Goal: Transaction & Acquisition: Book appointment/travel/reservation

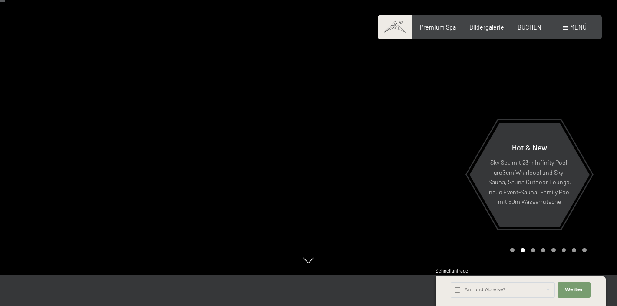
scroll to position [35, 0]
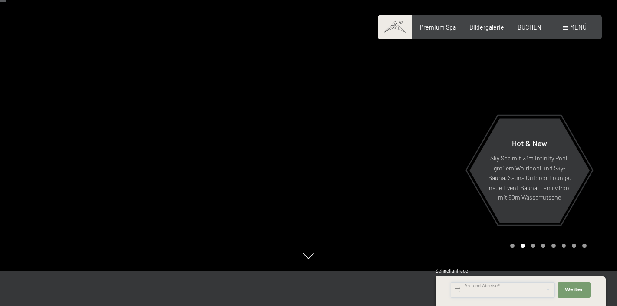
click at [516, 287] on input "text" at bounding box center [503, 290] width 104 height 16
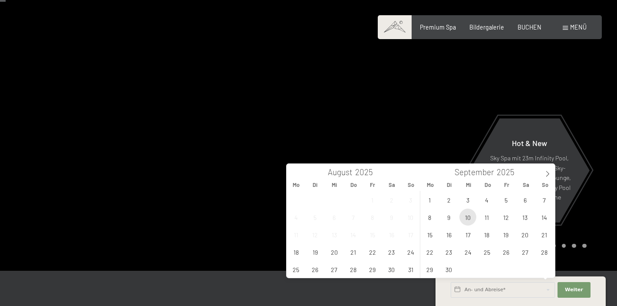
click at [469, 214] on span "10" at bounding box center [467, 216] width 17 height 17
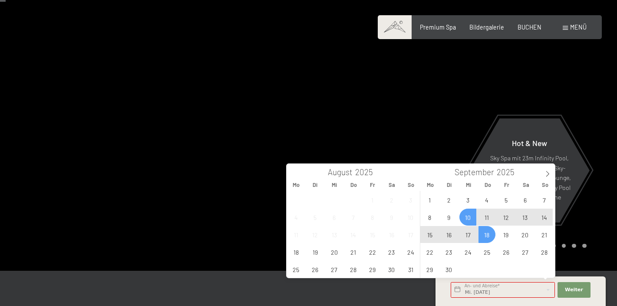
click at [487, 236] on span "18" at bounding box center [487, 234] width 17 height 17
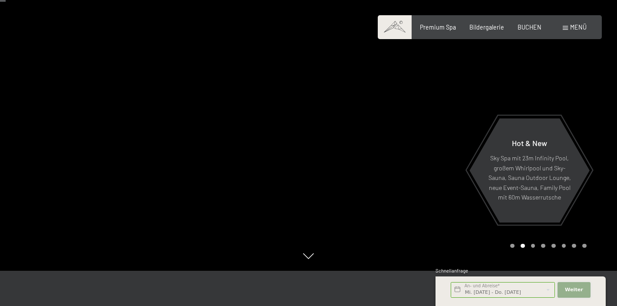
click at [578, 288] on span "Weiter" at bounding box center [574, 289] width 18 height 7
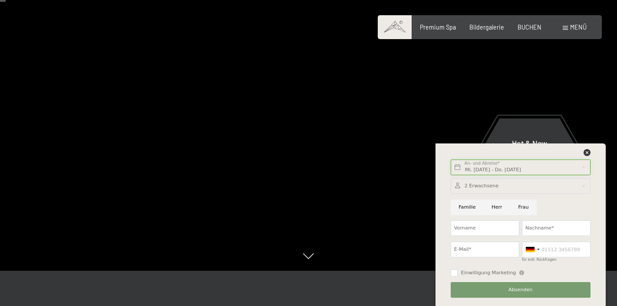
click at [544, 167] on input "Mi. [DATE] - Do. [DATE]" at bounding box center [521, 167] width 140 height 16
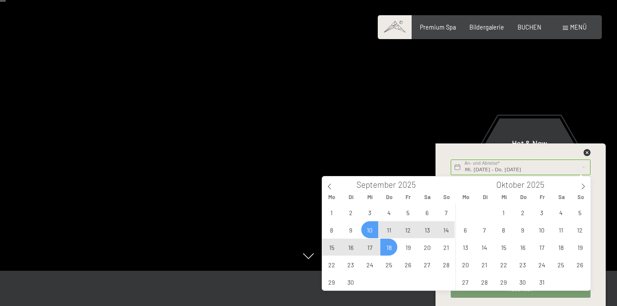
click at [370, 227] on span "10" at bounding box center [369, 229] width 17 height 17
click at [373, 244] on span "17" at bounding box center [369, 246] width 17 height 17
type input "Mi. [DATE] - Mi. [DATE]"
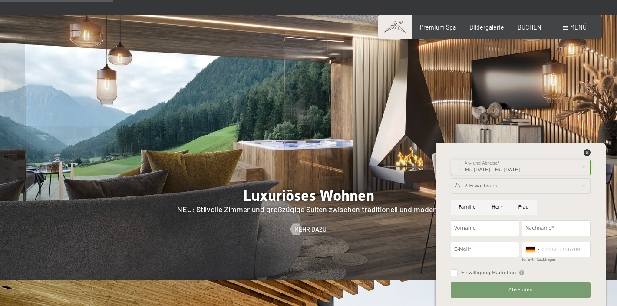
scroll to position [723, 0]
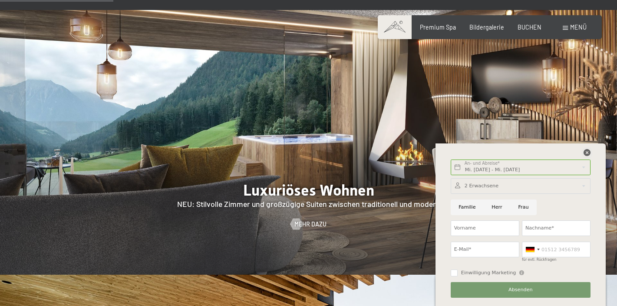
click at [589, 152] on icon at bounding box center [587, 152] width 7 height 7
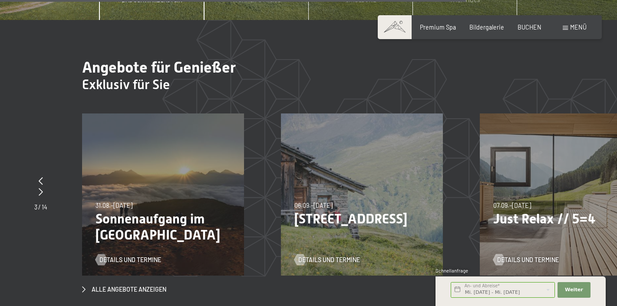
scroll to position [2680, 0]
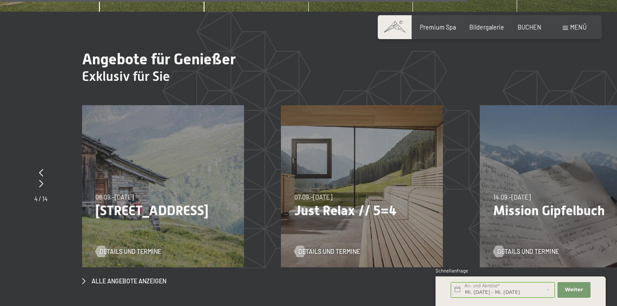
click at [367, 202] on p "Just Relax // 5=4" at bounding box center [361, 210] width 135 height 16
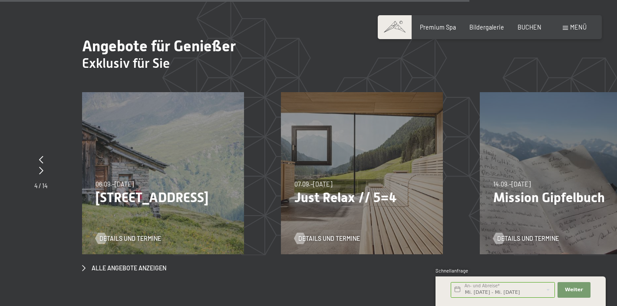
scroll to position [2693, 0]
click at [333, 234] on span "Details und Termine" at bounding box center [338, 238] width 62 height 9
